Goal: Transaction & Acquisition: Purchase product/service

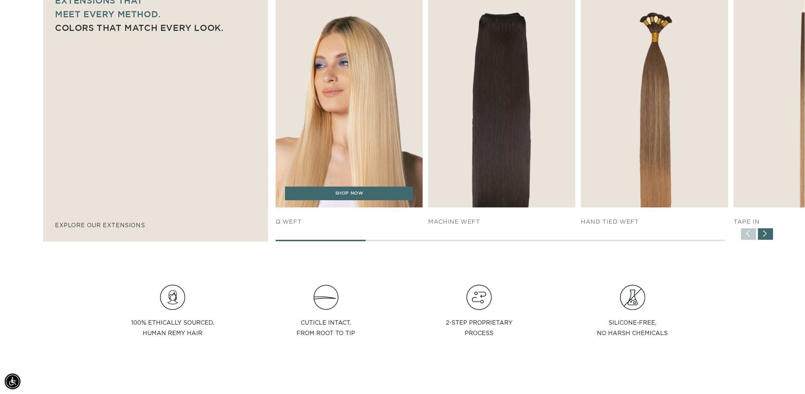
scroll to position [594, 0]
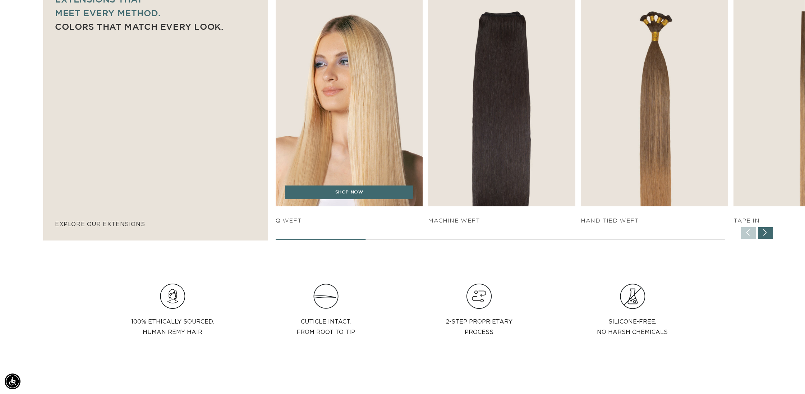
click at [369, 84] on img "1 / 7" at bounding box center [349, 94] width 154 height 236
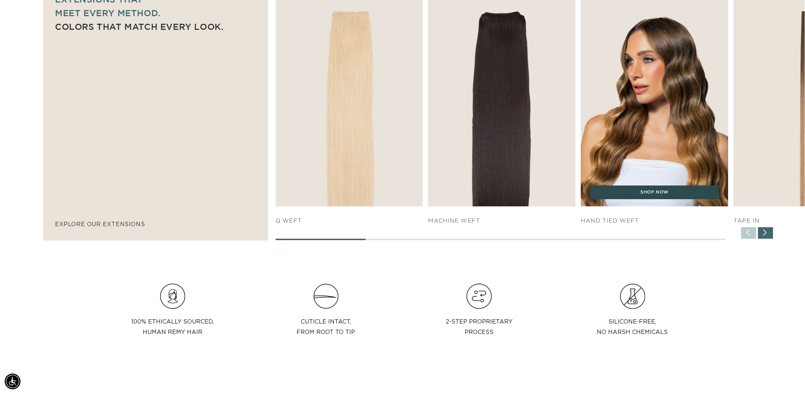
click at [616, 195] on link "SHOP NOW" at bounding box center [654, 192] width 129 height 14
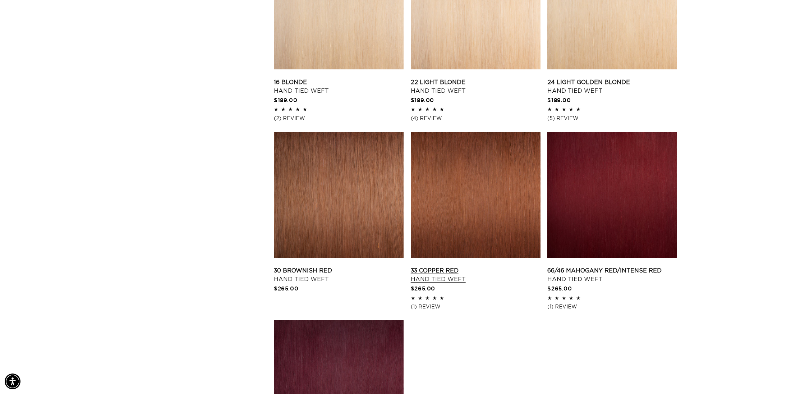
scroll to position [881, 0]
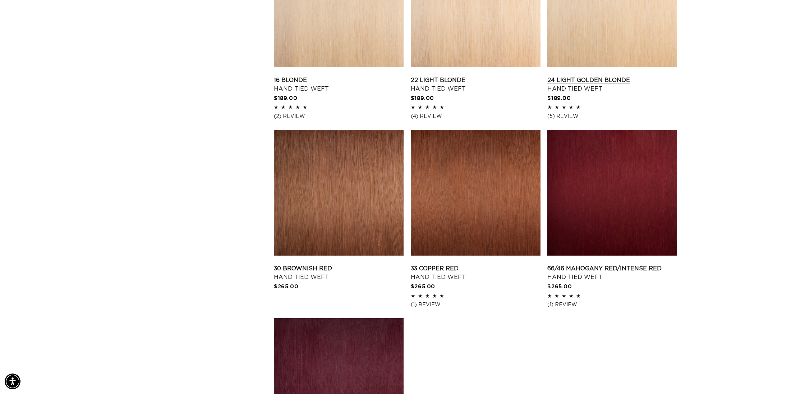
click at [631, 76] on link "24 Light Golden Blonde Hand Tied Weft" at bounding box center [612, 84] width 130 height 17
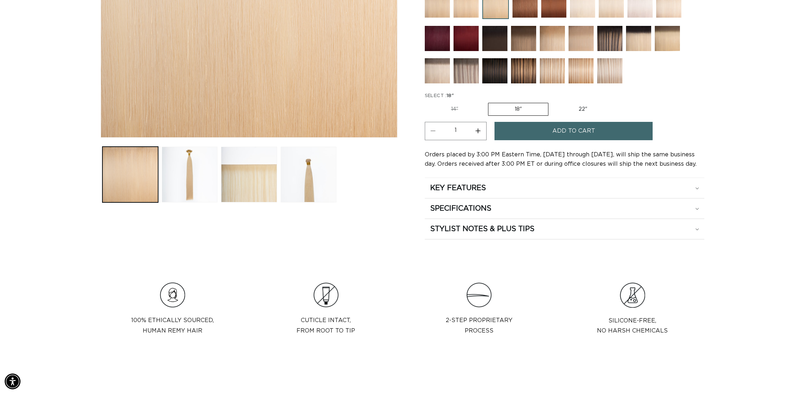
scroll to position [265, 0]
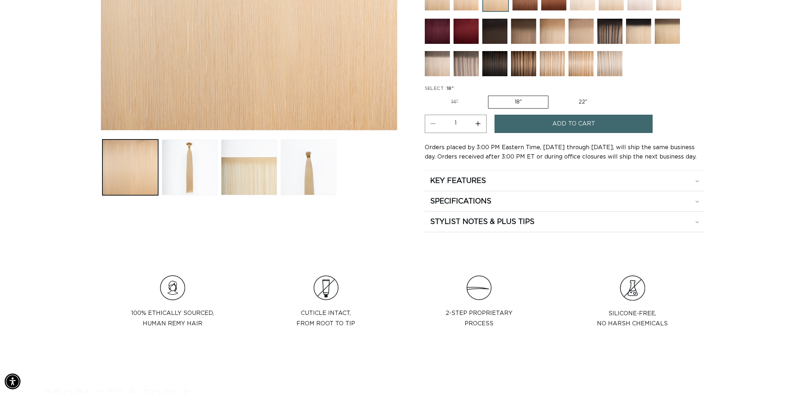
click at [585, 98] on label "22" Variant sold out or unavailable" at bounding box center [582, 102] width 61 height 12
click at [552, 94] on input "22" Variant sold out or unavailable" at bounding box center [552, 94] width 0 height 0
radio input "true"
